Goal: Task Accomplishment & Management: Manage account settings

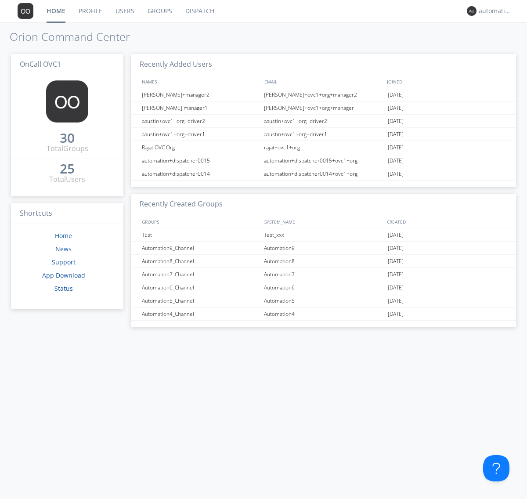
click at [159, 11] on link "Groups" at bounding box center [160, 11] width 38 height 22
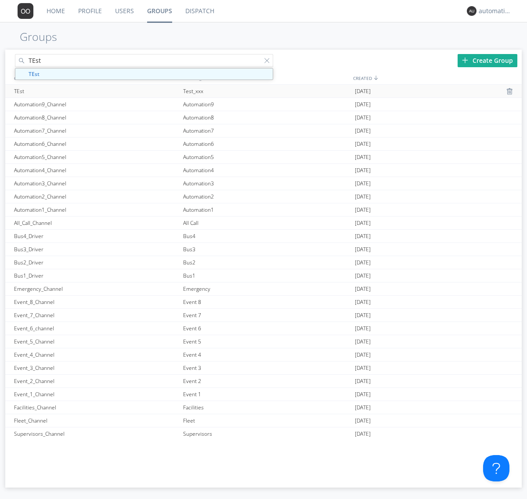
type input "TEst"
click at [96, 91] on div "TEst" at bounding box center [96, 91] width 169 height 13
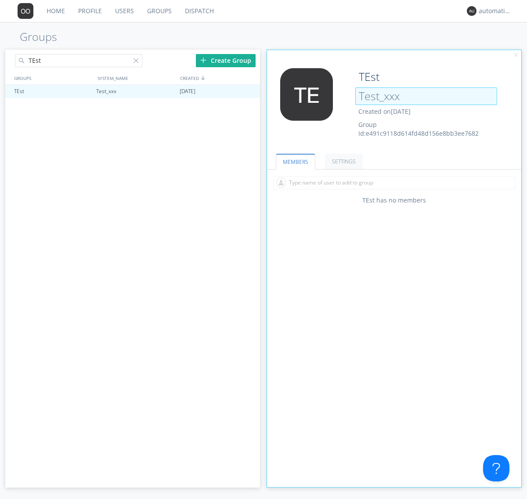
click at [426, 96] on input "Test_xxx" at bounding box center [426, 96] width 142 height 18
type input "TEst_Changed"
click at [295, 161] on link "MEMBERS" at bounding box center [296, 162] width 40 height 16
